Goal: Task Accomplishment & Management: Complete application form

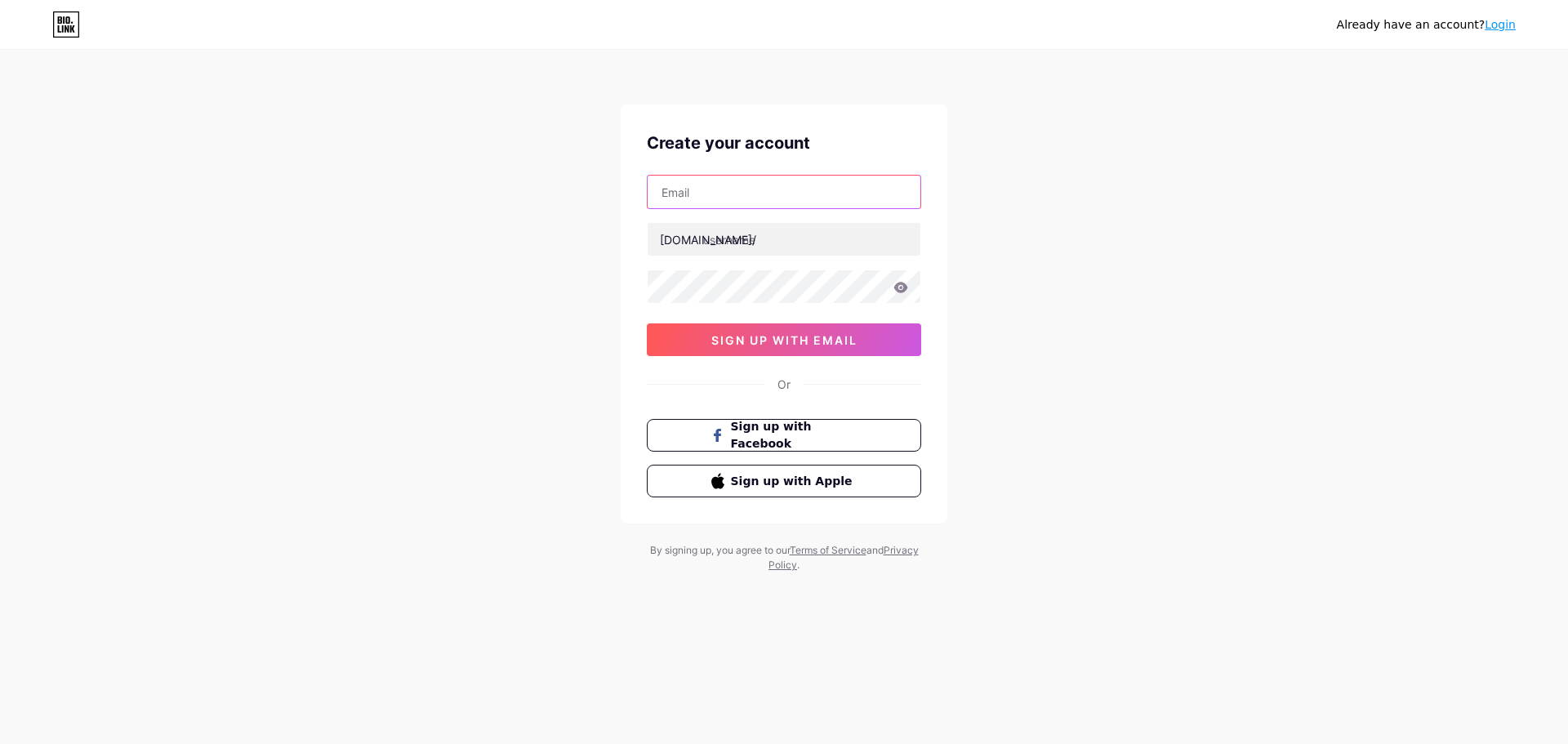
drag, startPoint x: 0, startPoint y: 0, endPoint x: 689, endPoint y: 198, distance: 716.9
click at [689, 198] on input "text" at bounding box center [784, 192] width 273 height 33
type input "tizianitogs3@gmail.com"
click at [762, 235] on input "text" at bounding box center [784, 239] width 273 height 33
type input "greenhoty"
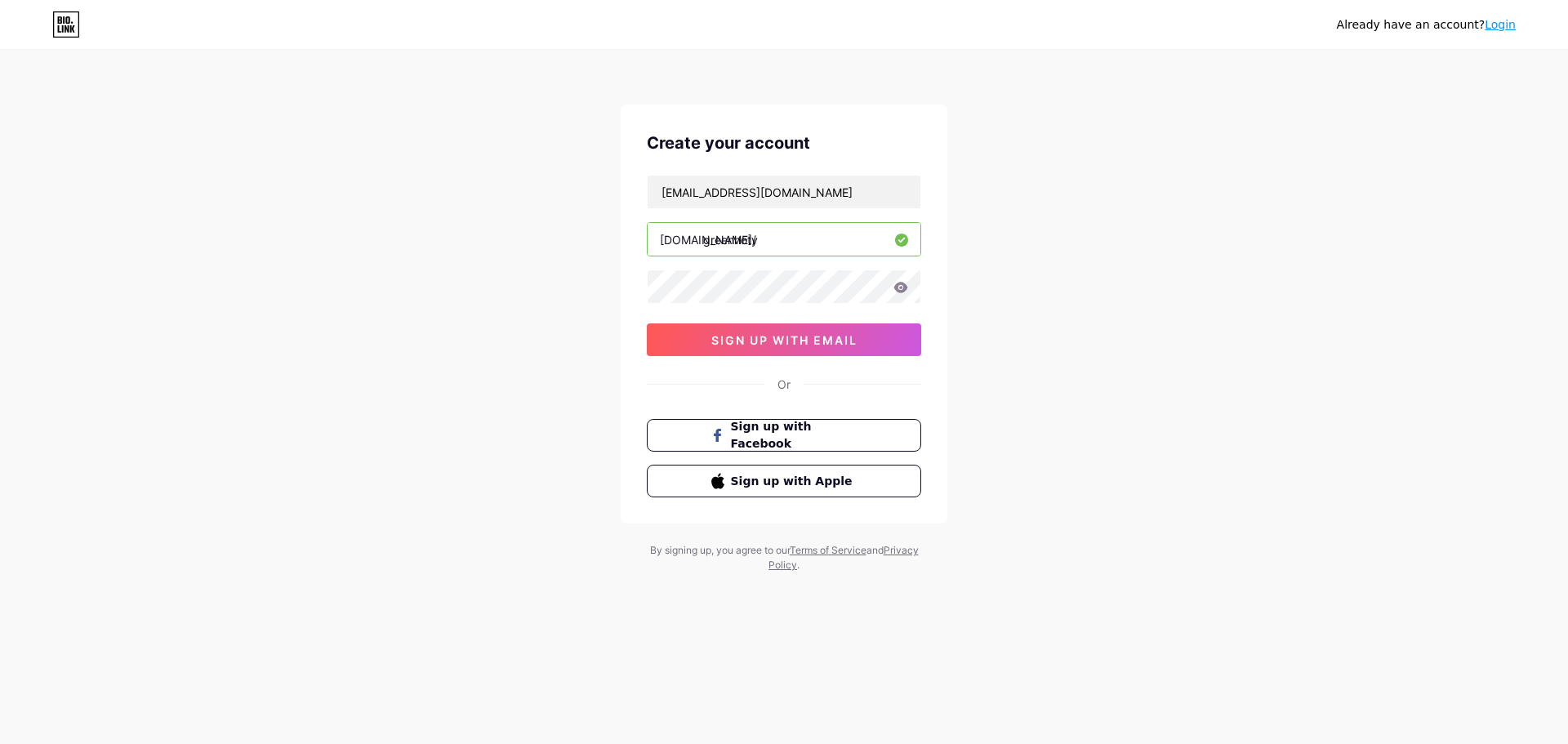
click at [1083, 238] on div "Already have an account? Login Create your account tizianitogs3@gmail.com bio.l…" at bounding box center [784, 313] width 1568 height 625
click at [902, 286] on icon at bounding box center [901, 287] width 15 height 11
click at [599, 285] on div "Already have an account? Login Create your account tizianitogs3@gmail.com bio.l…" at bounding box center [784, 313] width 1568 height 625
click at [726, 342] on span "sign up with email" at bounding box center [784, 340] width 146 height 14
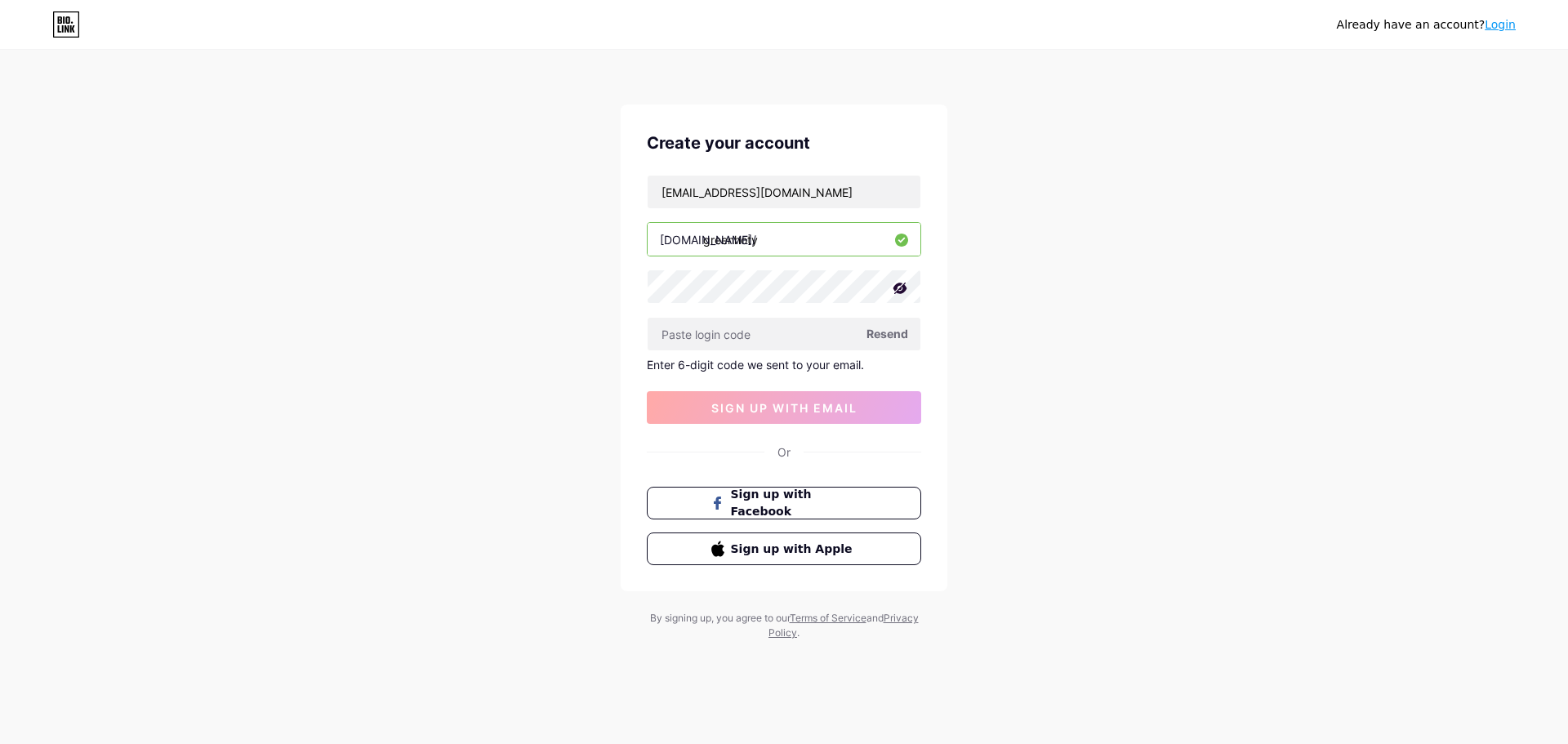
click at [888, 332] on span "Resend" at bounding box center [887, 333] width 41 height 17
click at [788, 541] on span "Sign up with Apple" at bounding box center [794, 548] width 128 height 17
